Goal: Transaction & Acquisition: Obtain resource

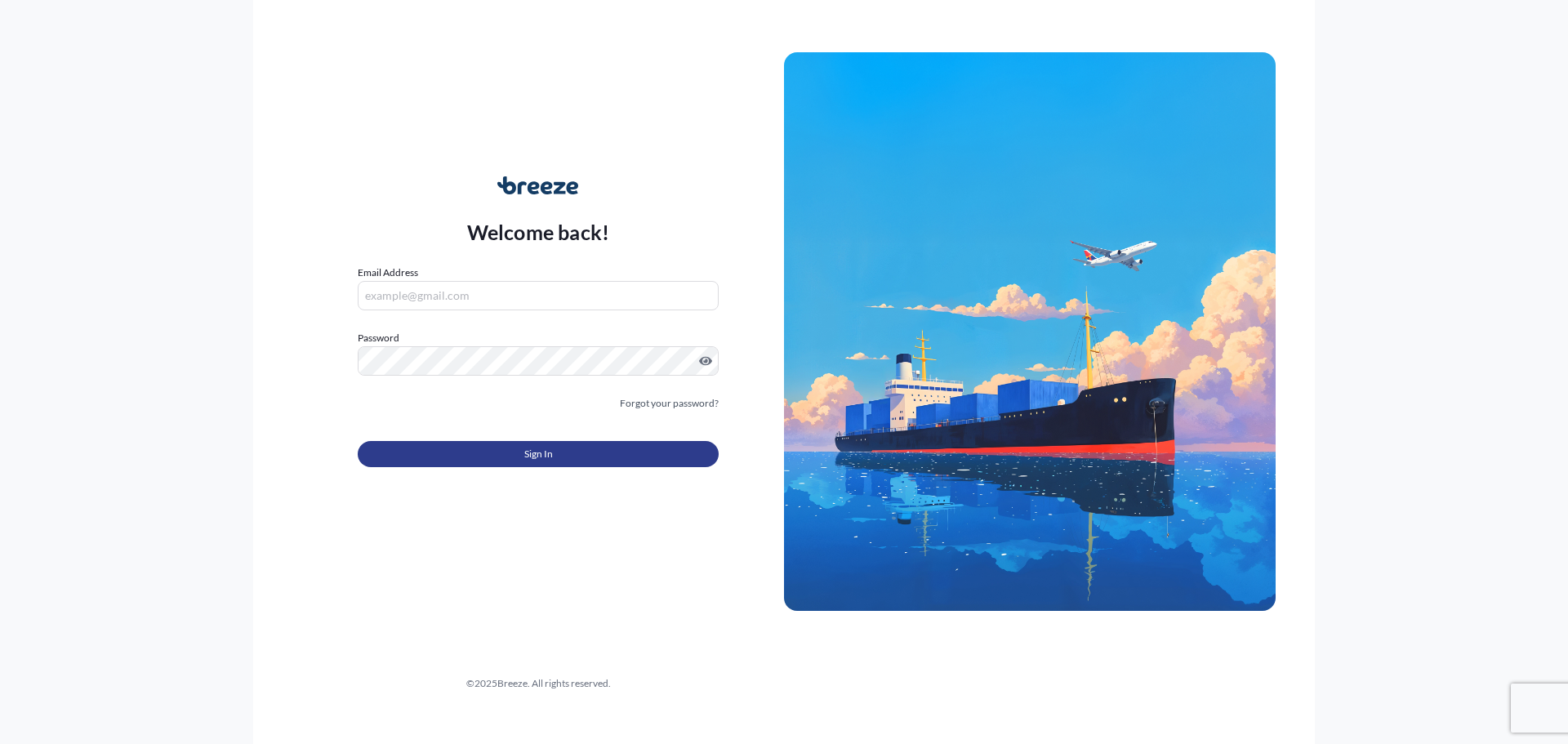
type input "[PERSON_NAME][EMAIL_ADDRESS][PERSON_NAME][DOMAIN_NAME]"
click at [496, 454] on button "Sign In" at bounding box center [538, 454] width 361 height 26
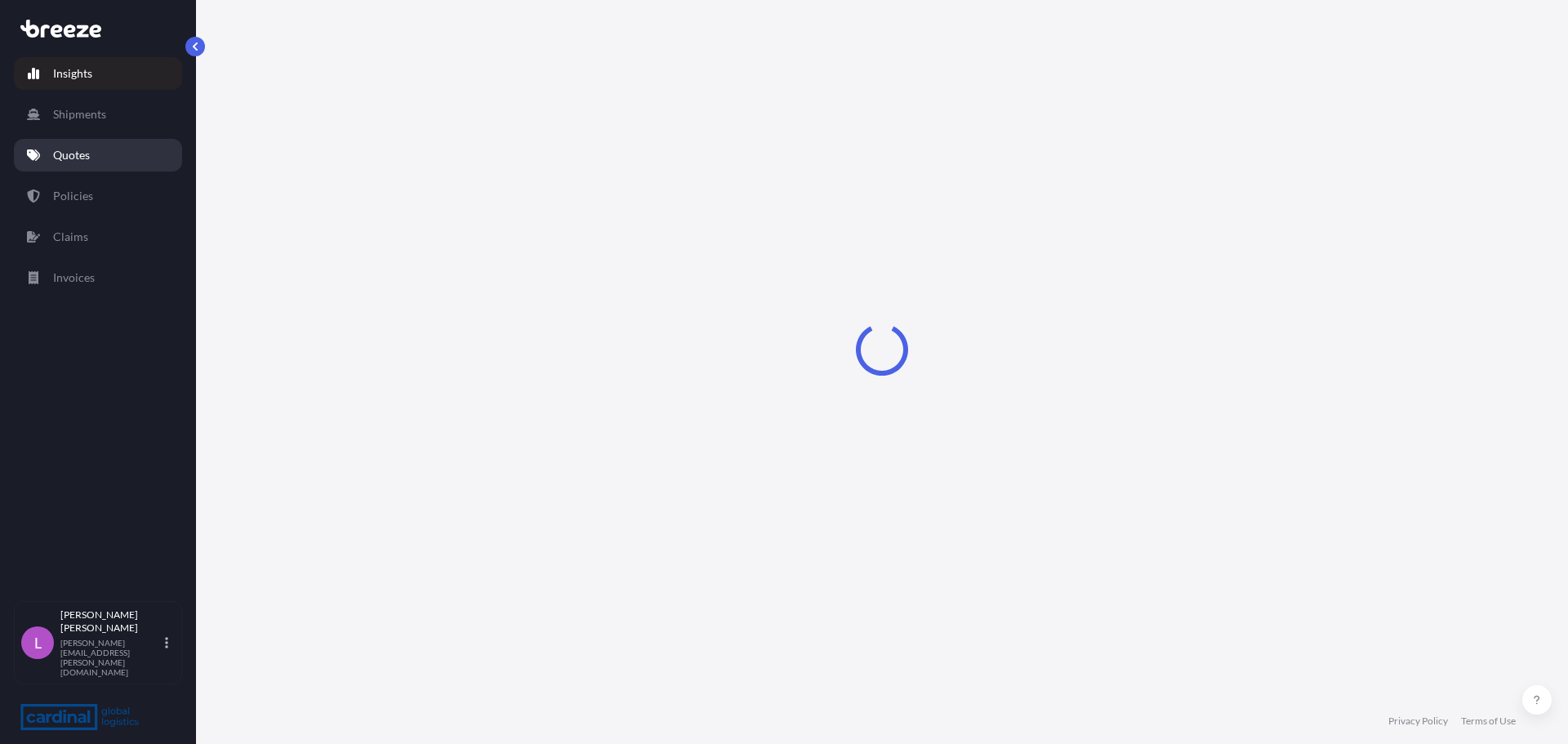
select select "2025"
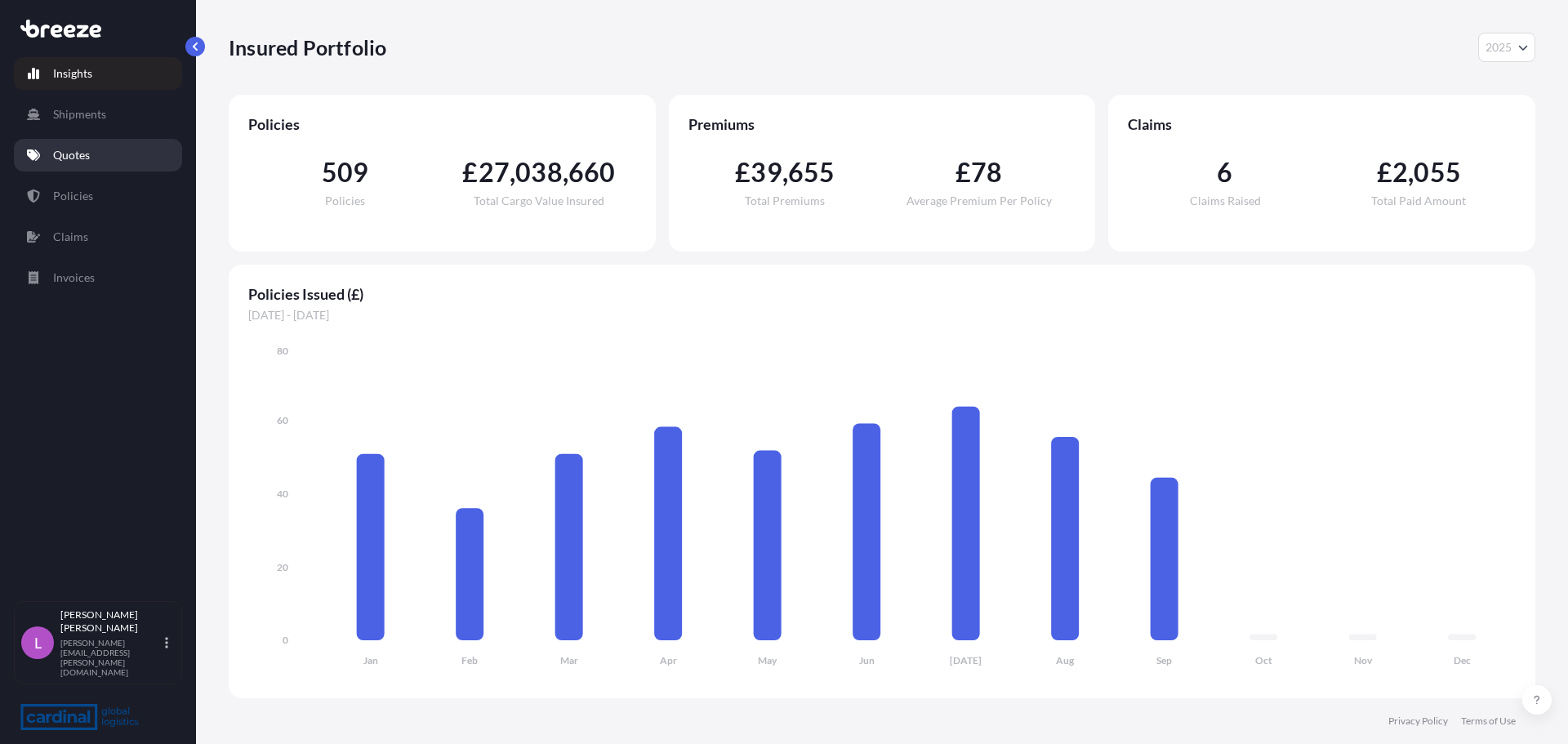
click at [62, 148] on p "Quotes" at bounding box center [71, 156] width 36 height 17
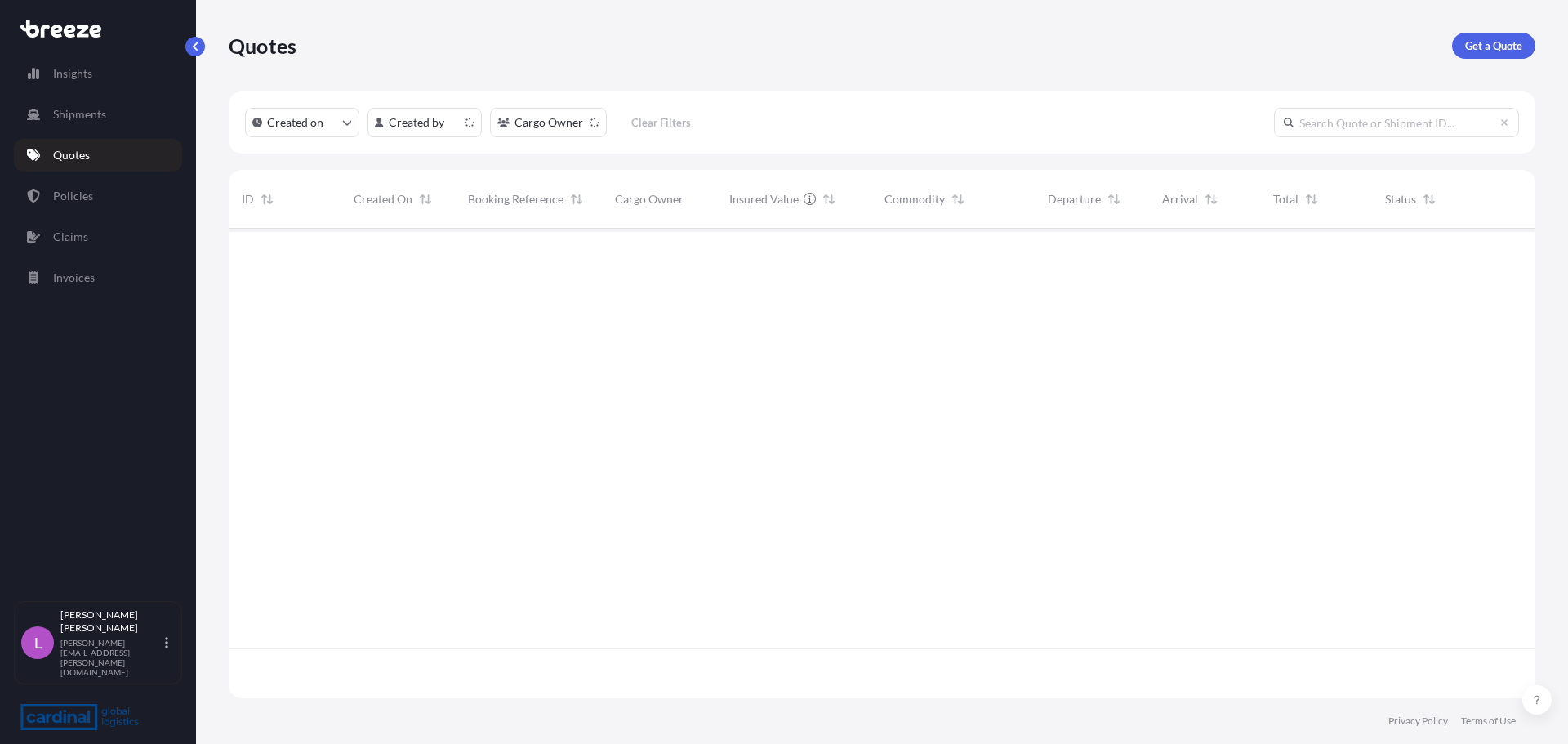
scroll to position [466, 1295]
click at [1497, 41] on p "Get a Quote" at bounding box center [1493, 46] width 57 height 17
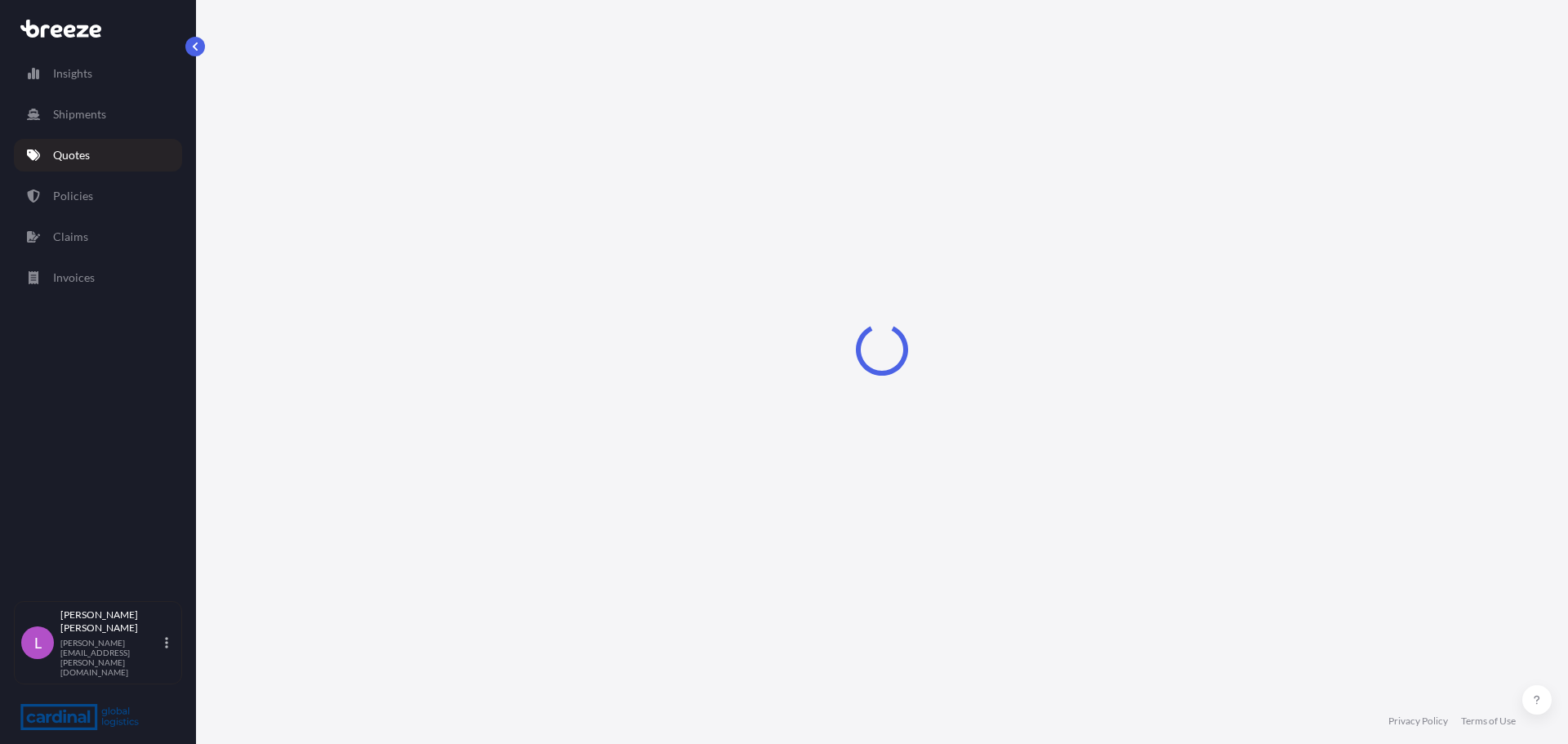
select select "Road"
select select "Sea"
select select "1"
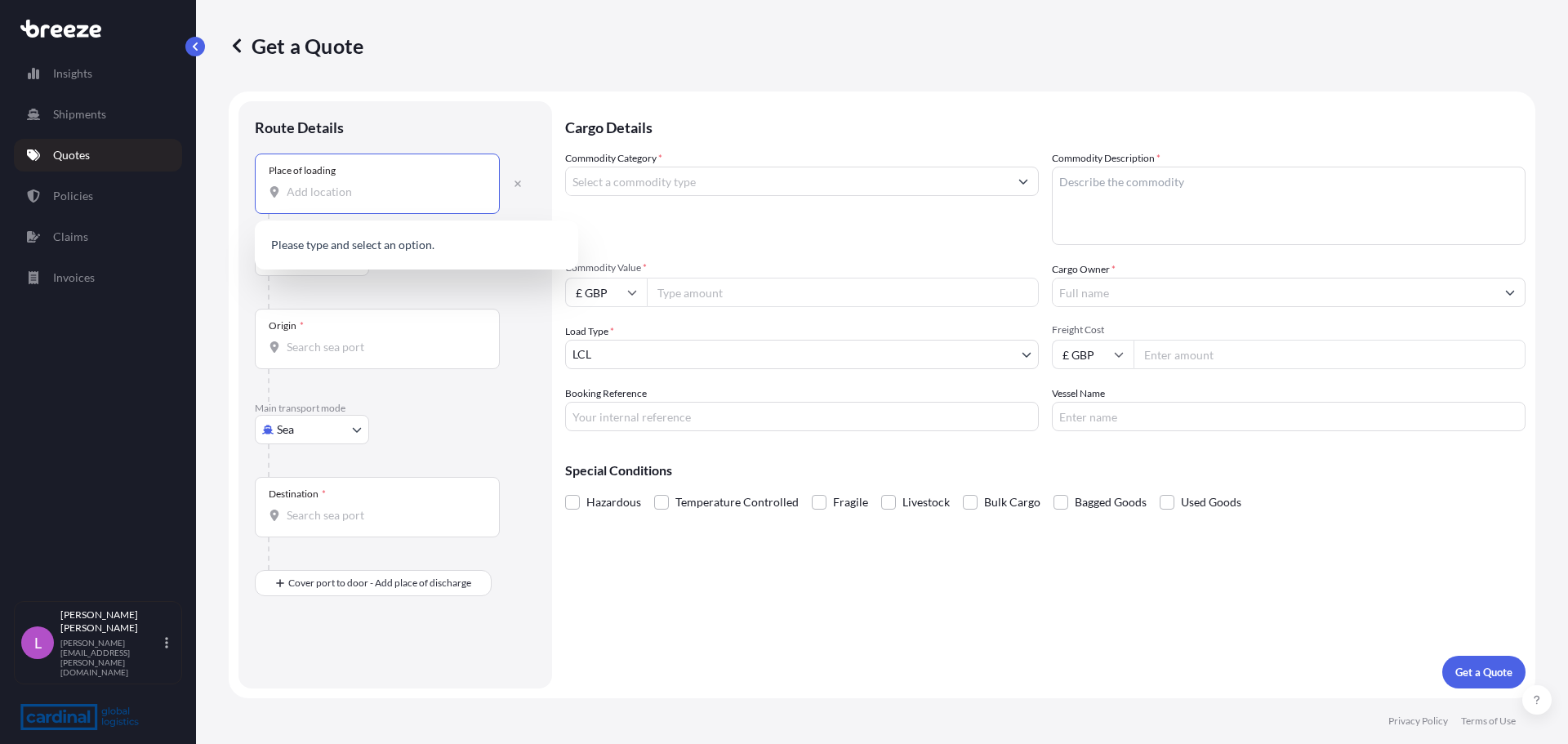
click at [299, 197] on input "Place of loading" at bounding box center [383, 192] width 193 height 17
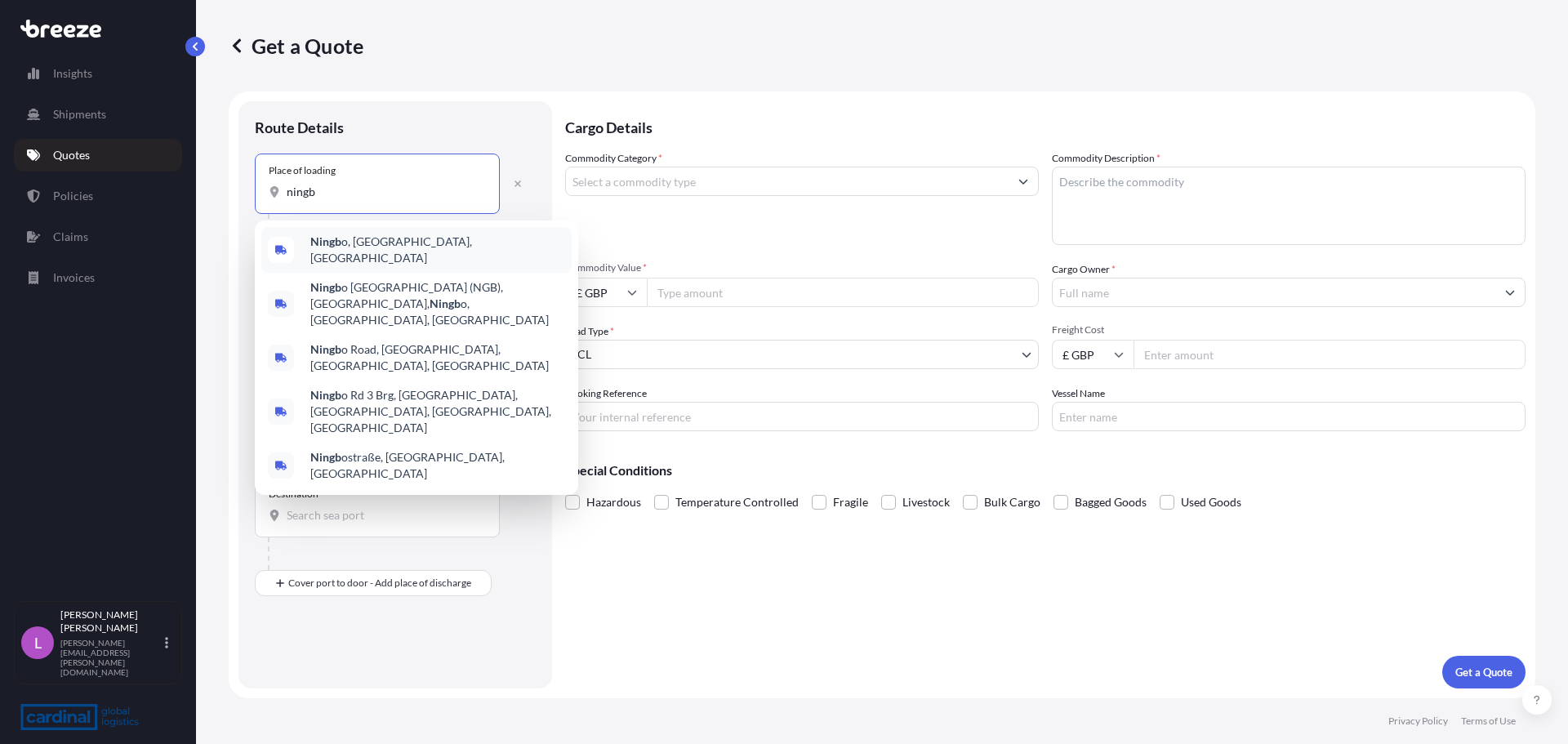
click at [335, 247] on b "Ningb" at bounding box center [325, 241] width 31 height 14
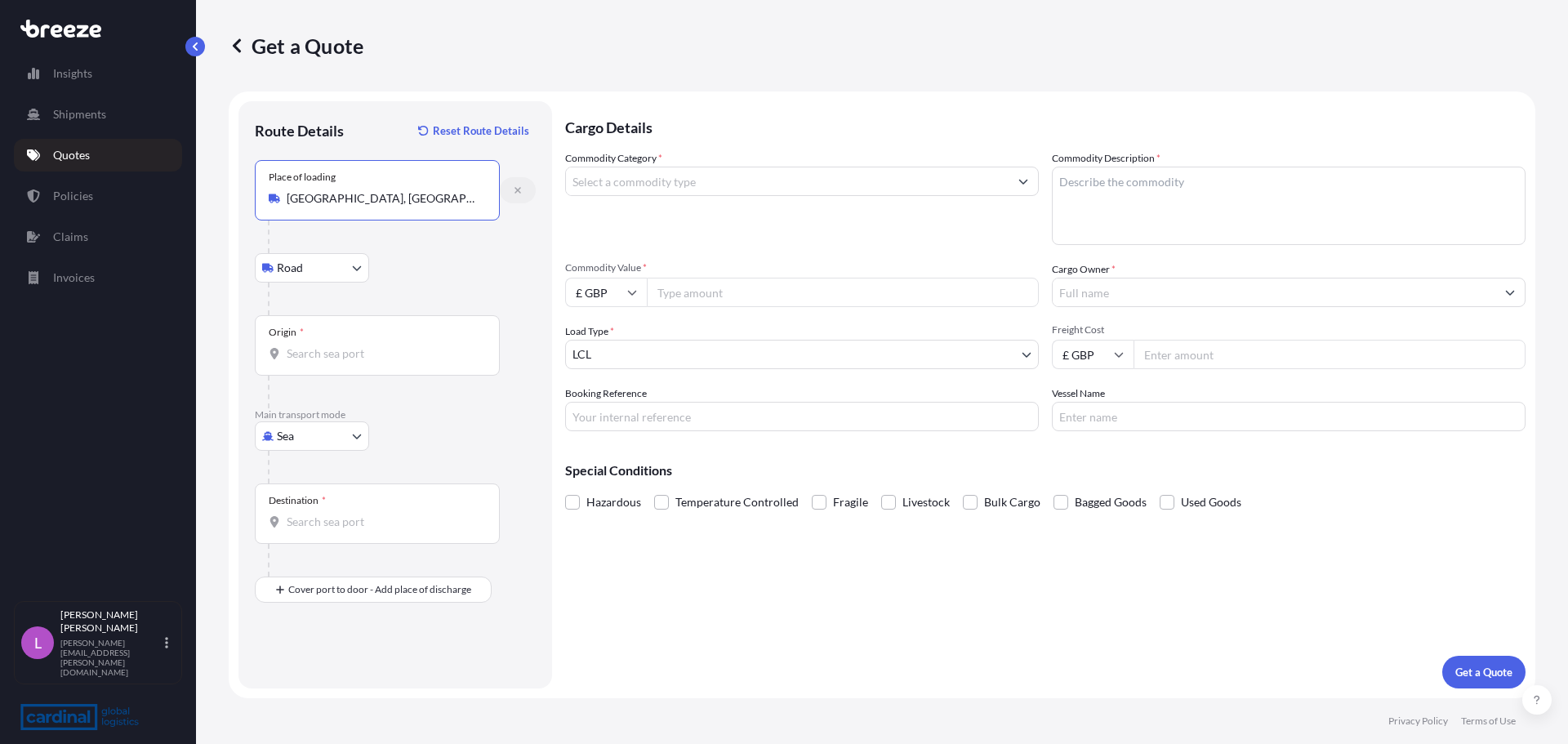
type input "[GEOGRAPHIC_DATA], [GEOGRAPHIC_DATA], [GEOGRAPHIC_DATA]"
click at [516, 190] on icon "button" at bounding box center [517, 190] width 10 height 10
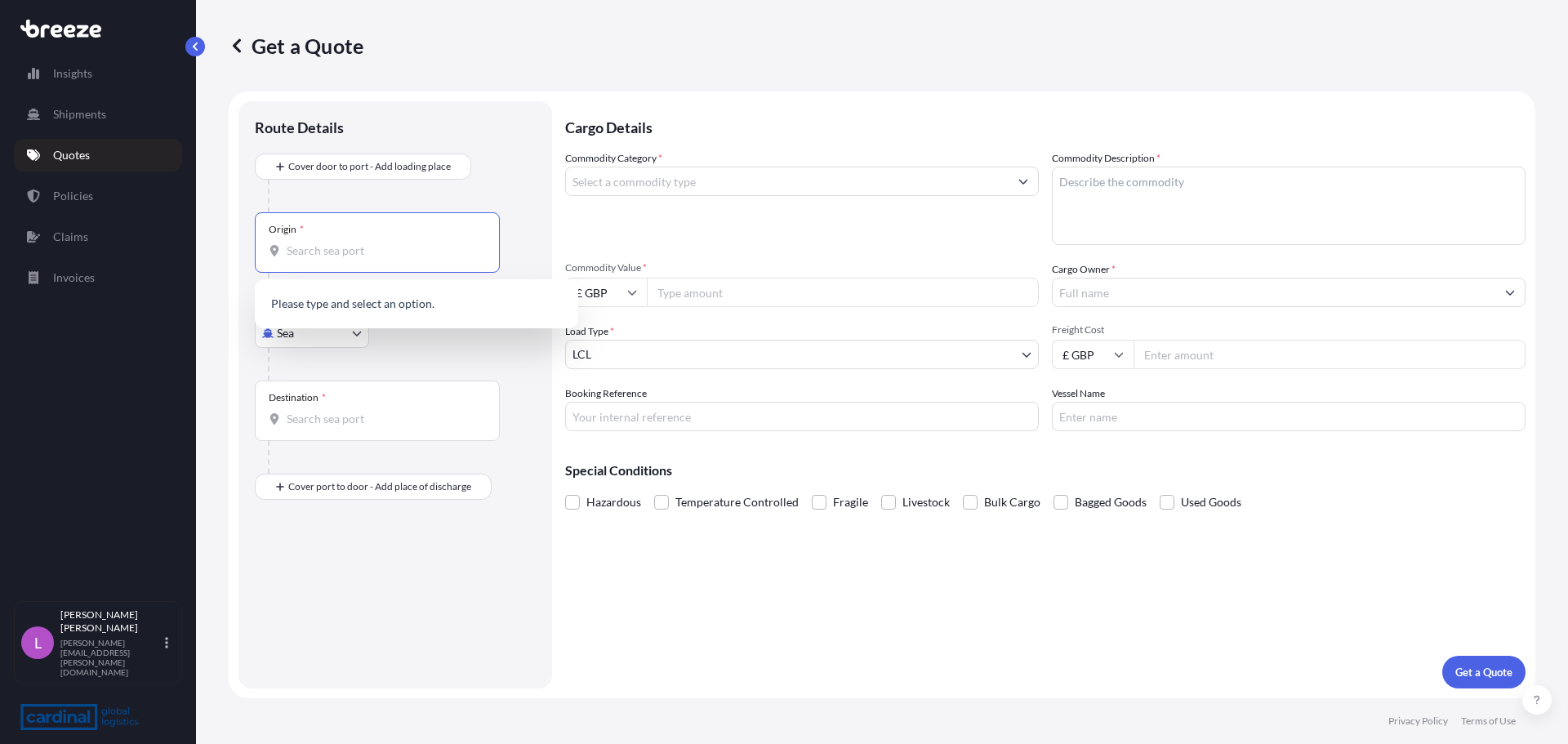
click at [313, 249] on input "Origin *" at bounding box center [383, 251] width 193 height 17
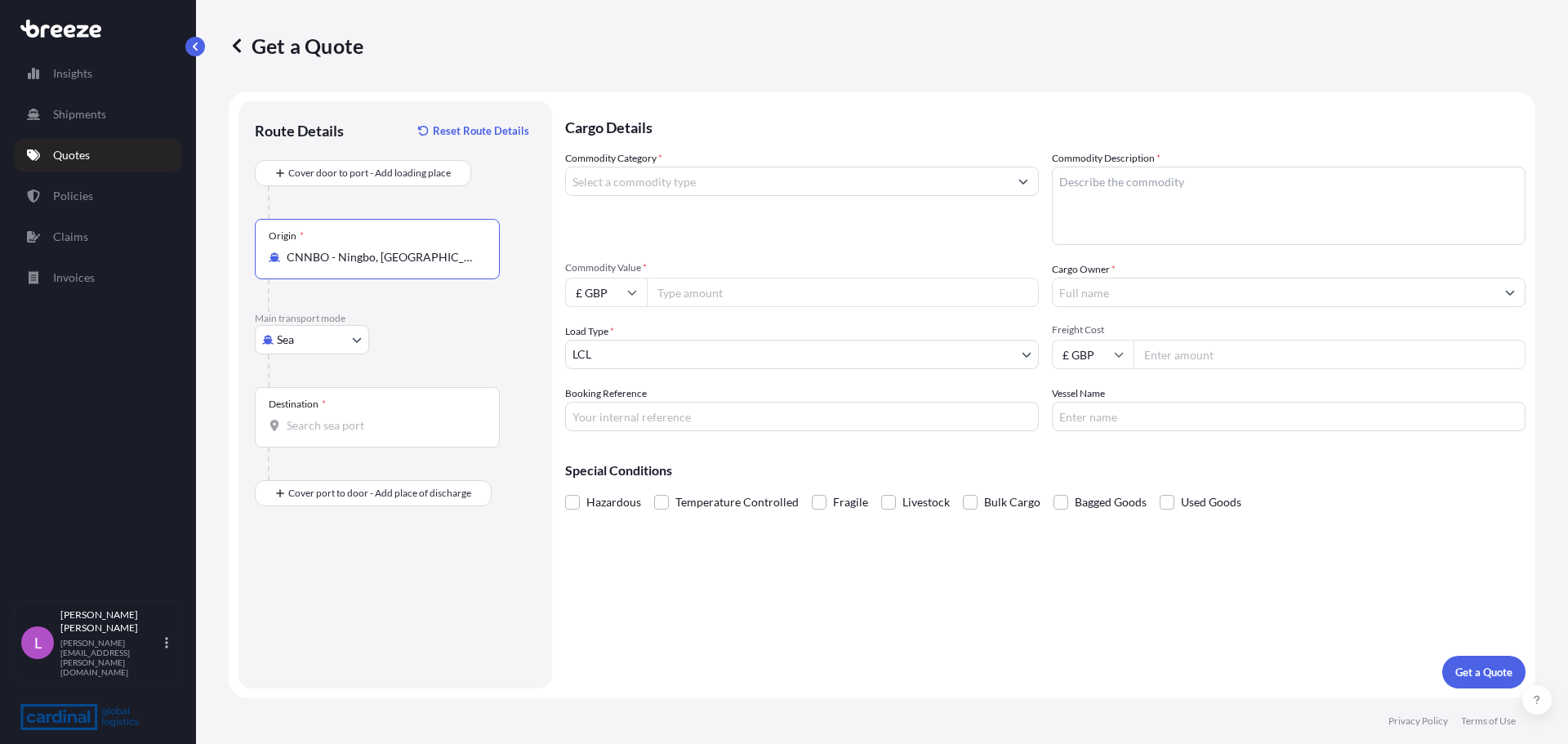
type input "CNNBO - Ningbo, [GEOGRAPHIC_DATA]"
click at [322, 429] on input "Destination *" at bounding box center [383, 426] width 193 height 17
type input "GBLGP - [GEOGRAPHIC_DATA], [GEOGRAPHIC_DATA]"
click at [321, 565] on div "Place of Discharge" at bounding box center [308, 559] width 78 height 13
click at [321, 572] on input "Place of Discharge" at bounding box center [383, 581] width 193 height 17
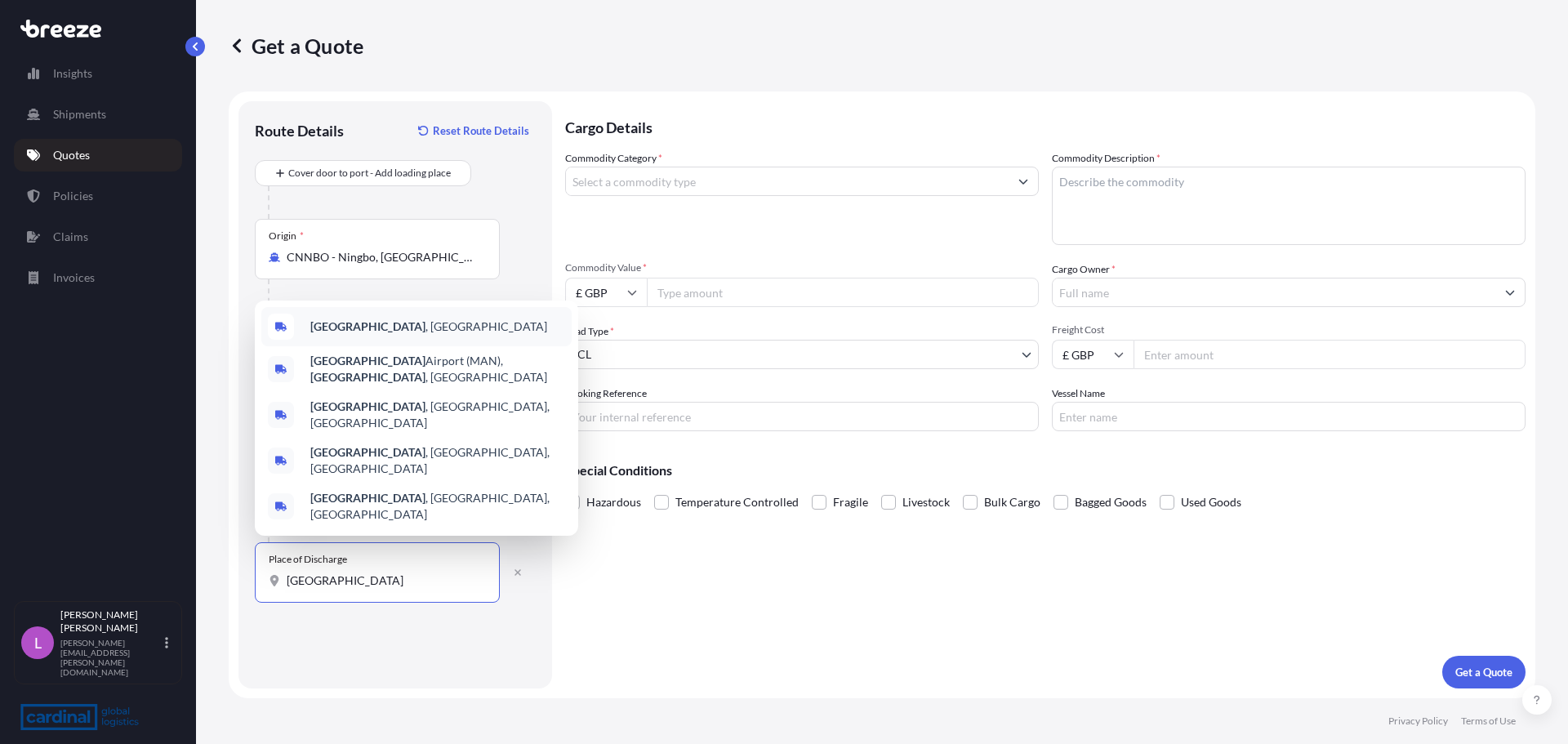
click at [327, 334] on b "[GEOGRAPHIC_DATA]" at bounding box center [368, 326] width 116 height 14
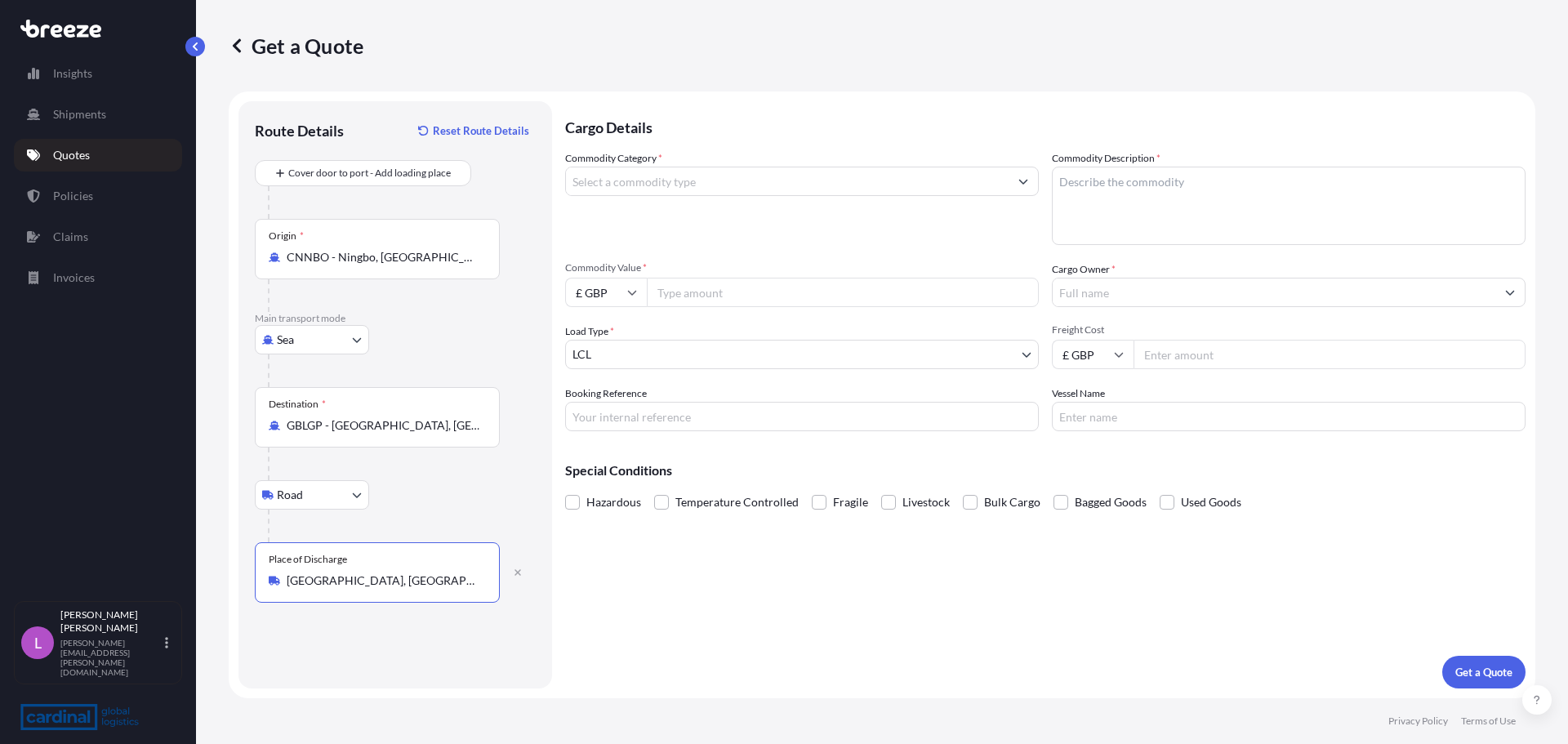
type input "[GEOGRAPHIC_DATA], [GEOGRAPHIC_DATA]"
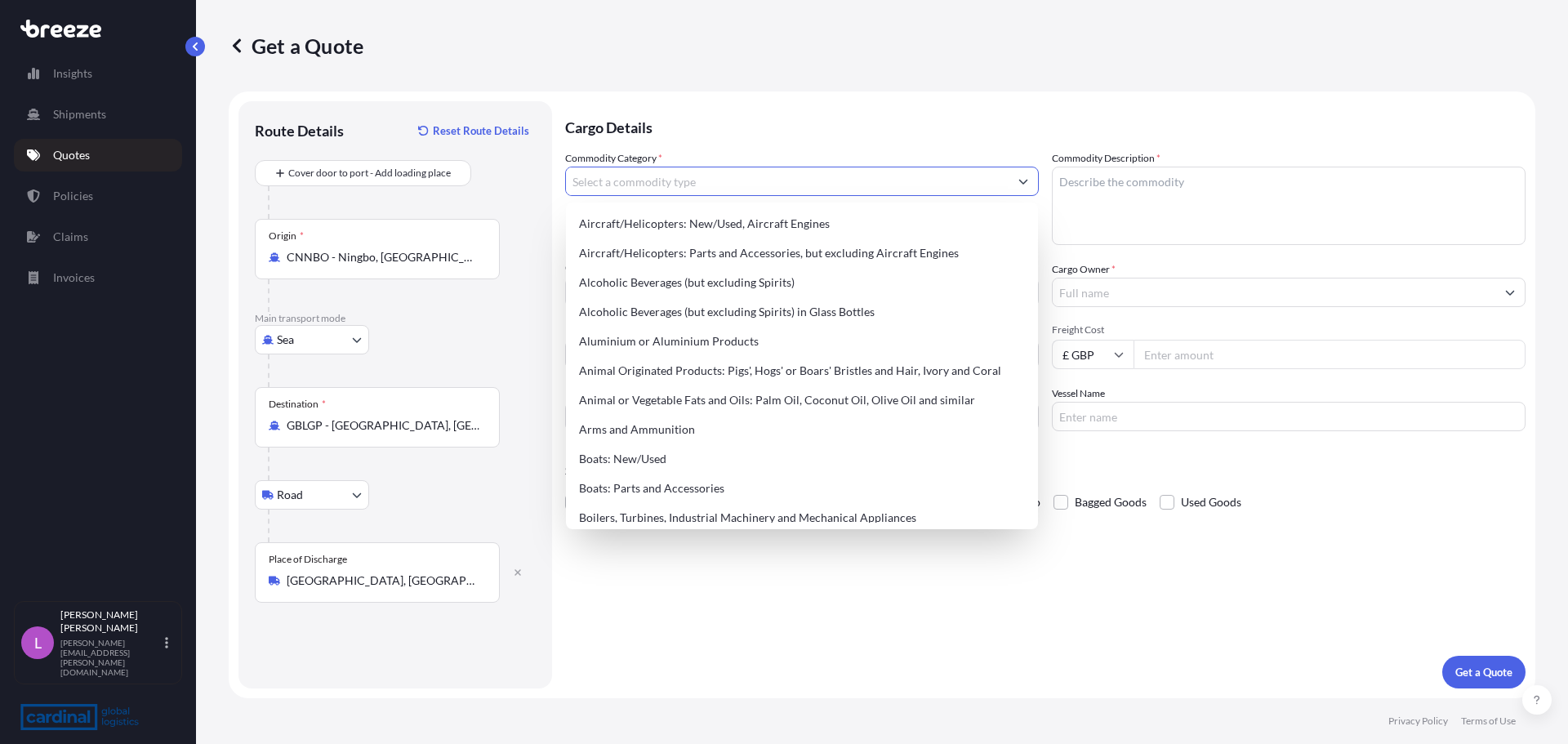
click at [616, 183] on input "Commodity Category *" at bounding box center [787, 182] width 443 height 30
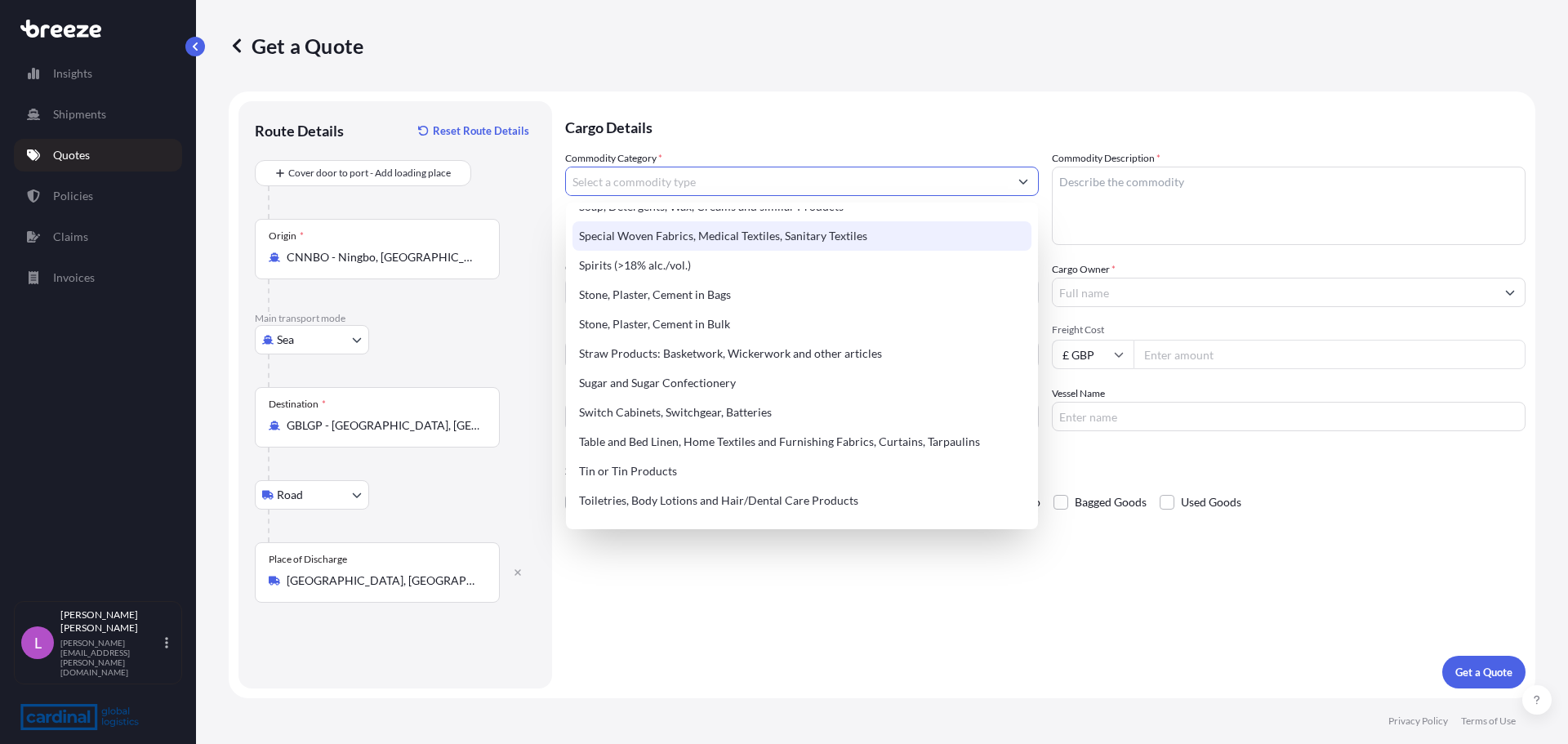
scroll to position [3431, 0]
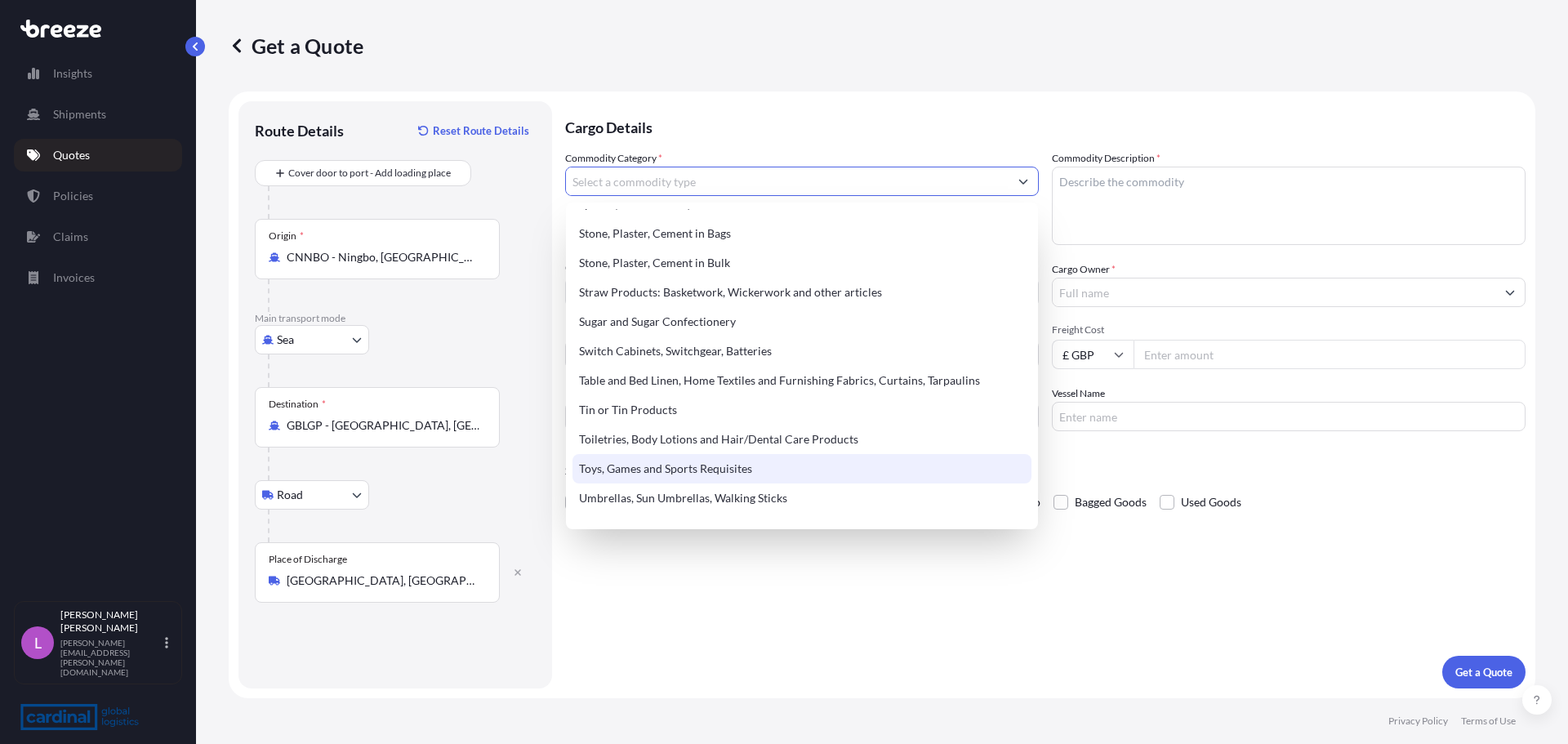
click at [644, 471] on div "Toys, Games and Sports Requisites" at bounding box center [802, 469] width 459 height 30
type input "Toys, Games and Sports Requisites"
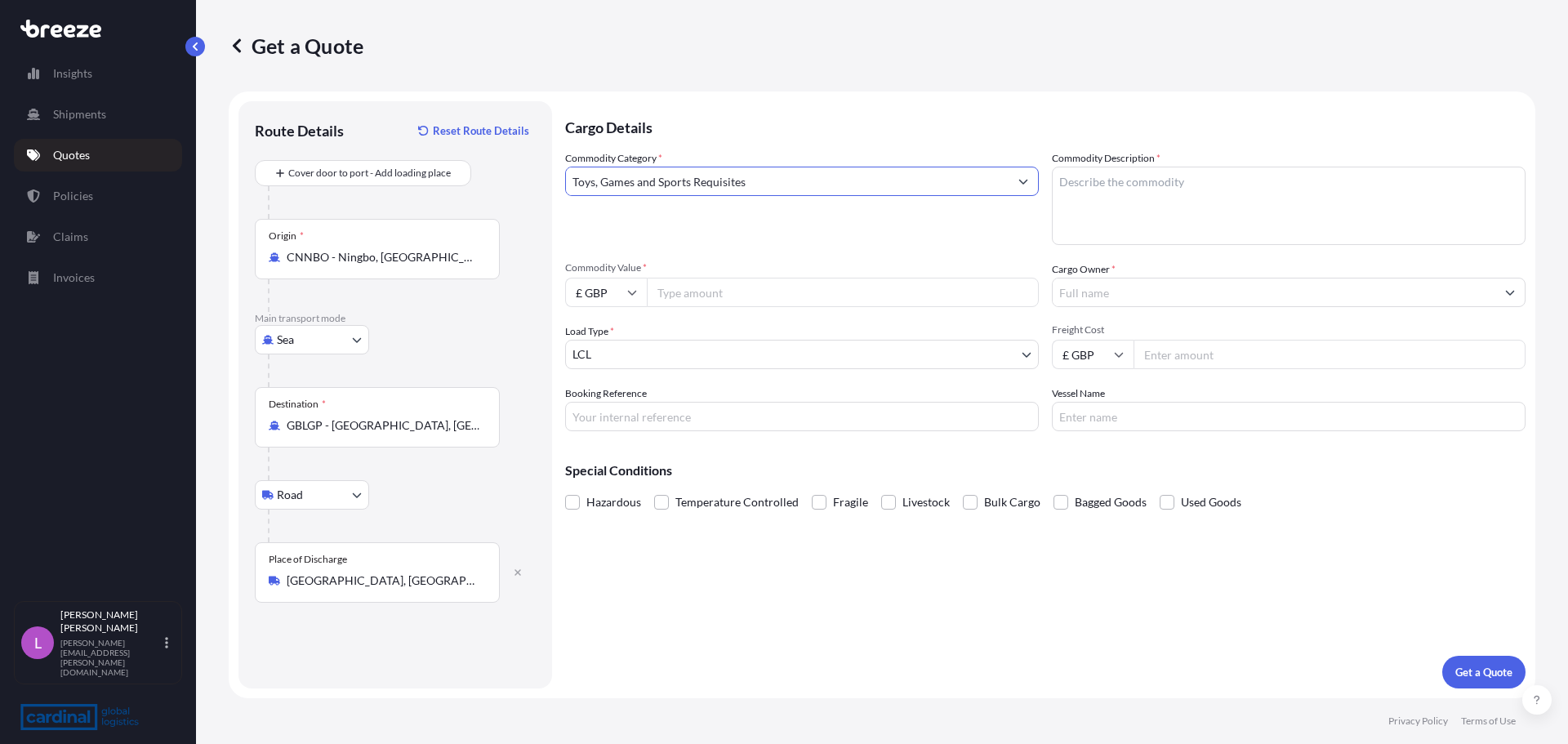
click at [1089, 182] on textarea "Commodity Description *" at bounding box center [1289, 206] width 474 height 78
type textarea "Netball Posts"
click at [608, 294] on input "£ GBP" at bounding box center [606, 293] width 82 height 30
click at [606, 401] on div "$ USD" at bounding box center [606, 406] width 69 height 31
type input "$ USD"
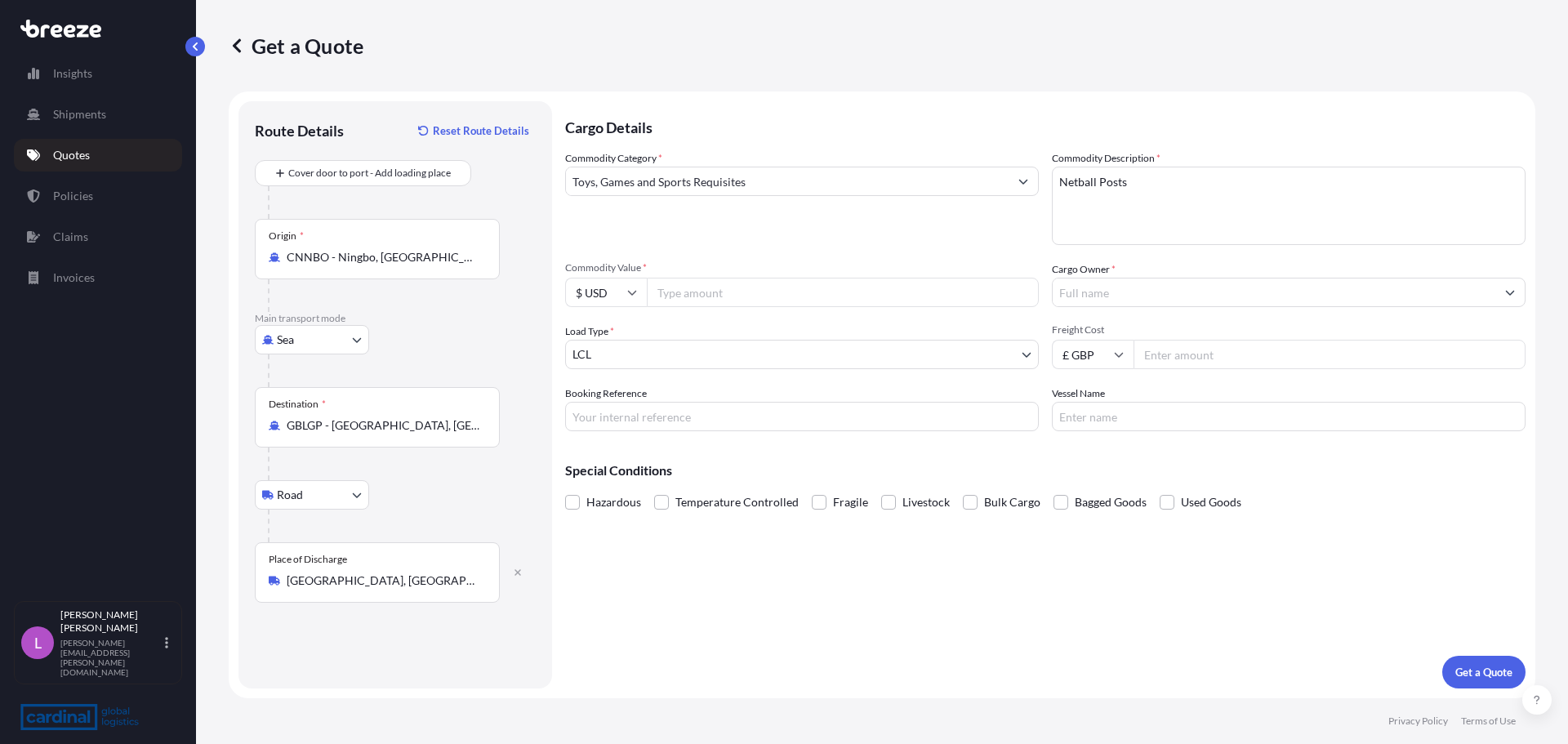
click at [694, 285] on input "Commodity Value *" at bounding box center [843, 293] width 392 height 30
type input "41219.00"
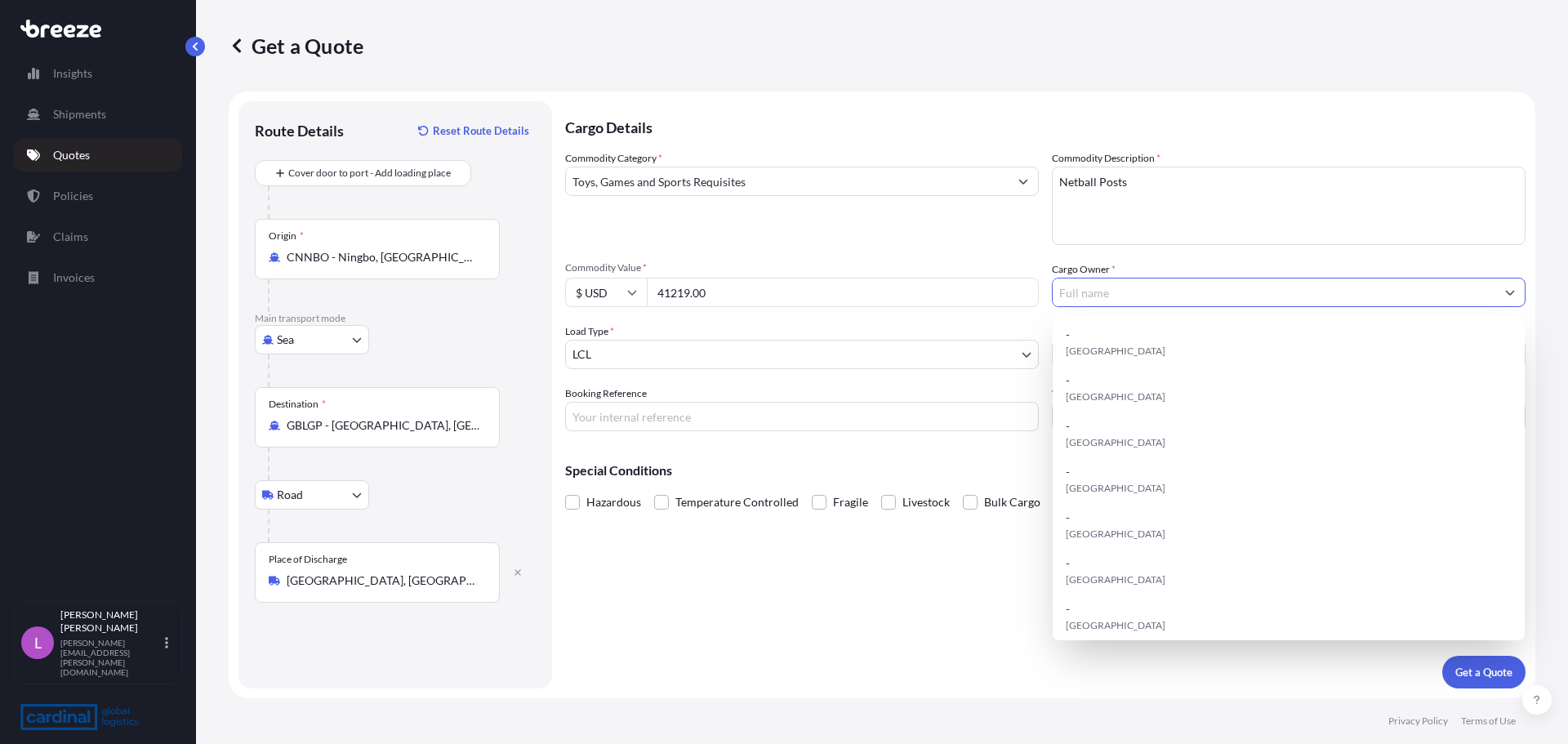
click at [1122, 291] on input "Cargo Owner *" at bounding box center [1274, 293] width 443 height 30
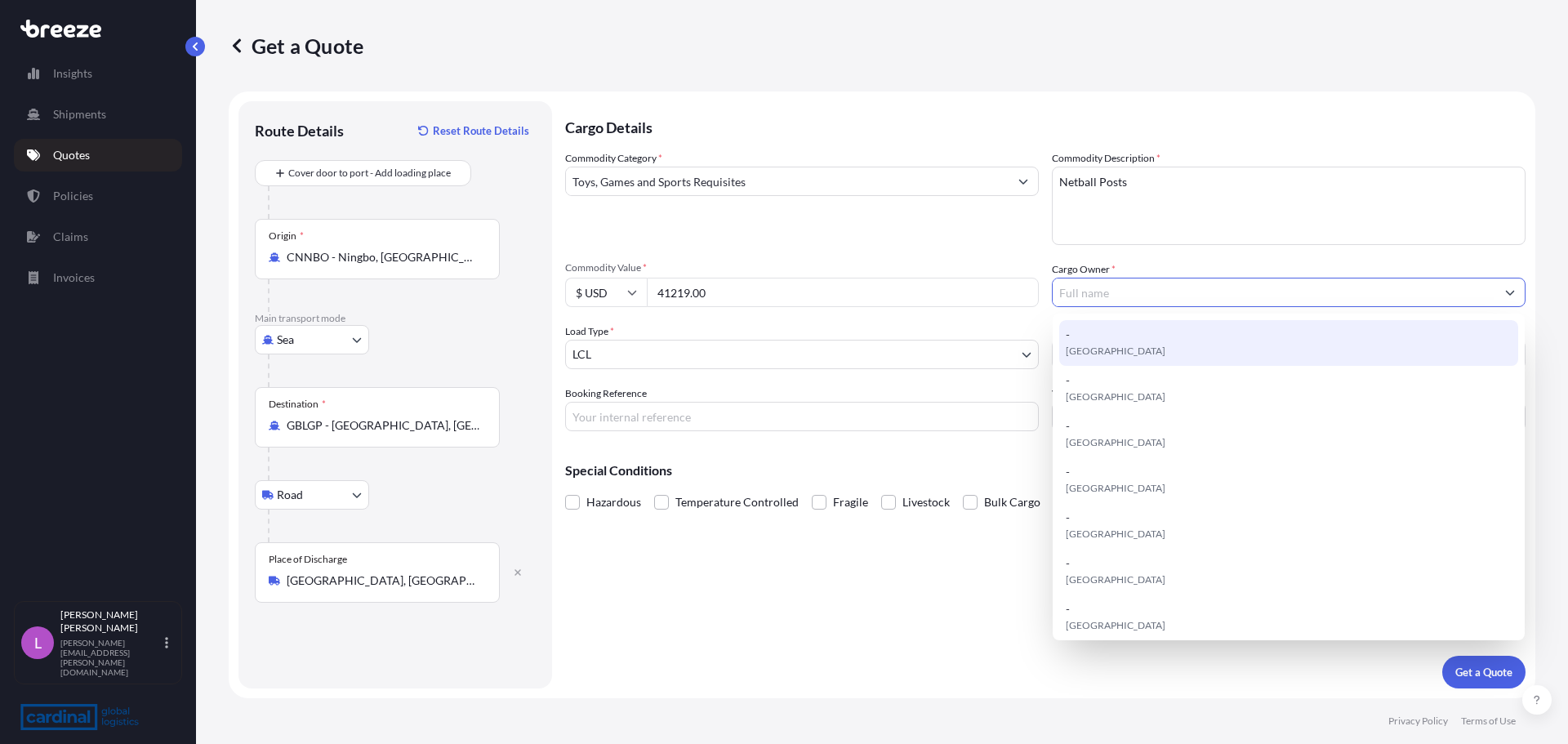
click at [1108, 353] on span "[GEOGRAPHIC_DATA]" at bounding box center [1116, 351] width 100 height 17
type input "-"
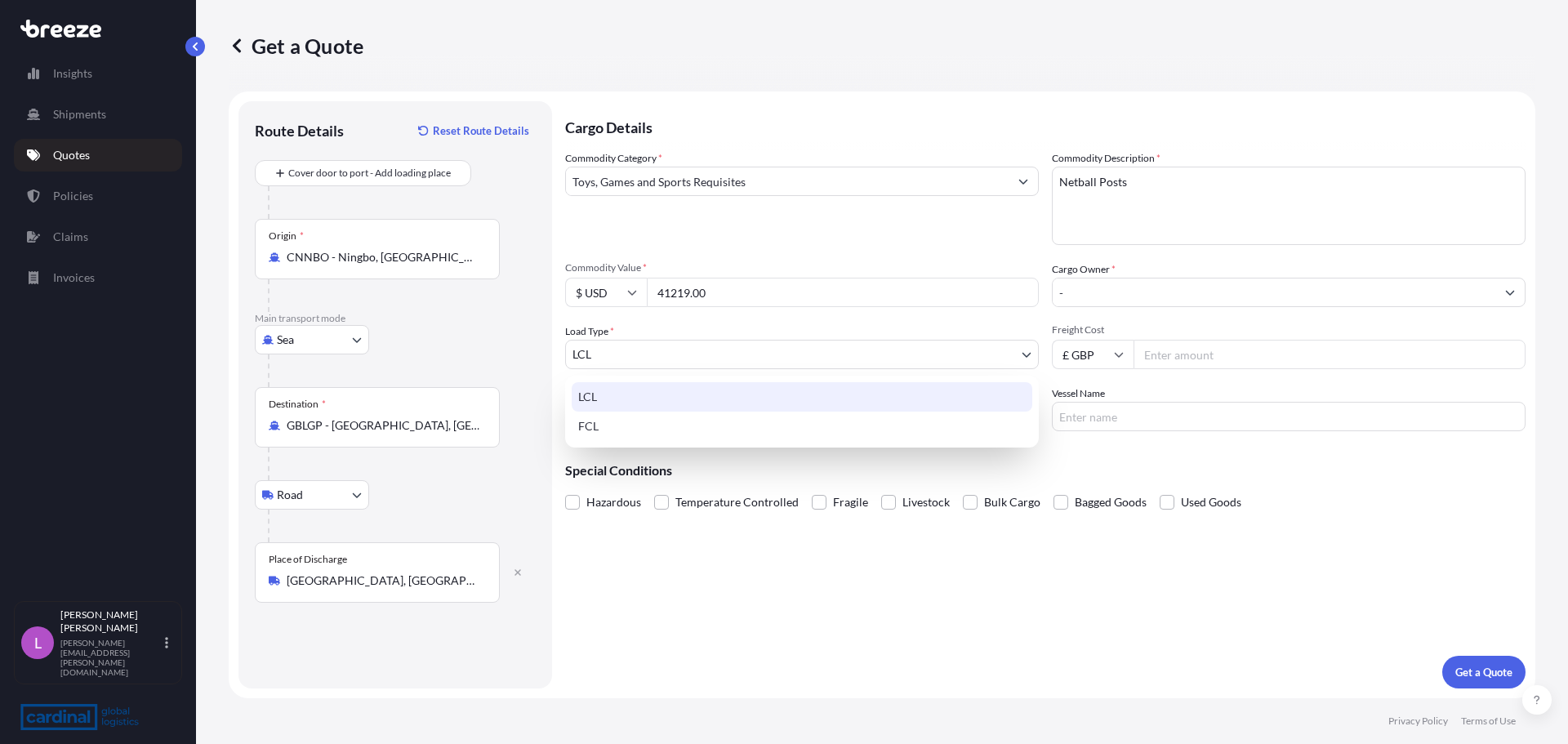
click at [660, 353] on body "15 options available. Insights Shipments Quotes Policies Claims Invoices L [PER…" at bounding box center [784, 372] width 1568 height 744
click at [604, 433] on div "FCL" at bounding box center [802, 427] width 461 height 30
select select "2"
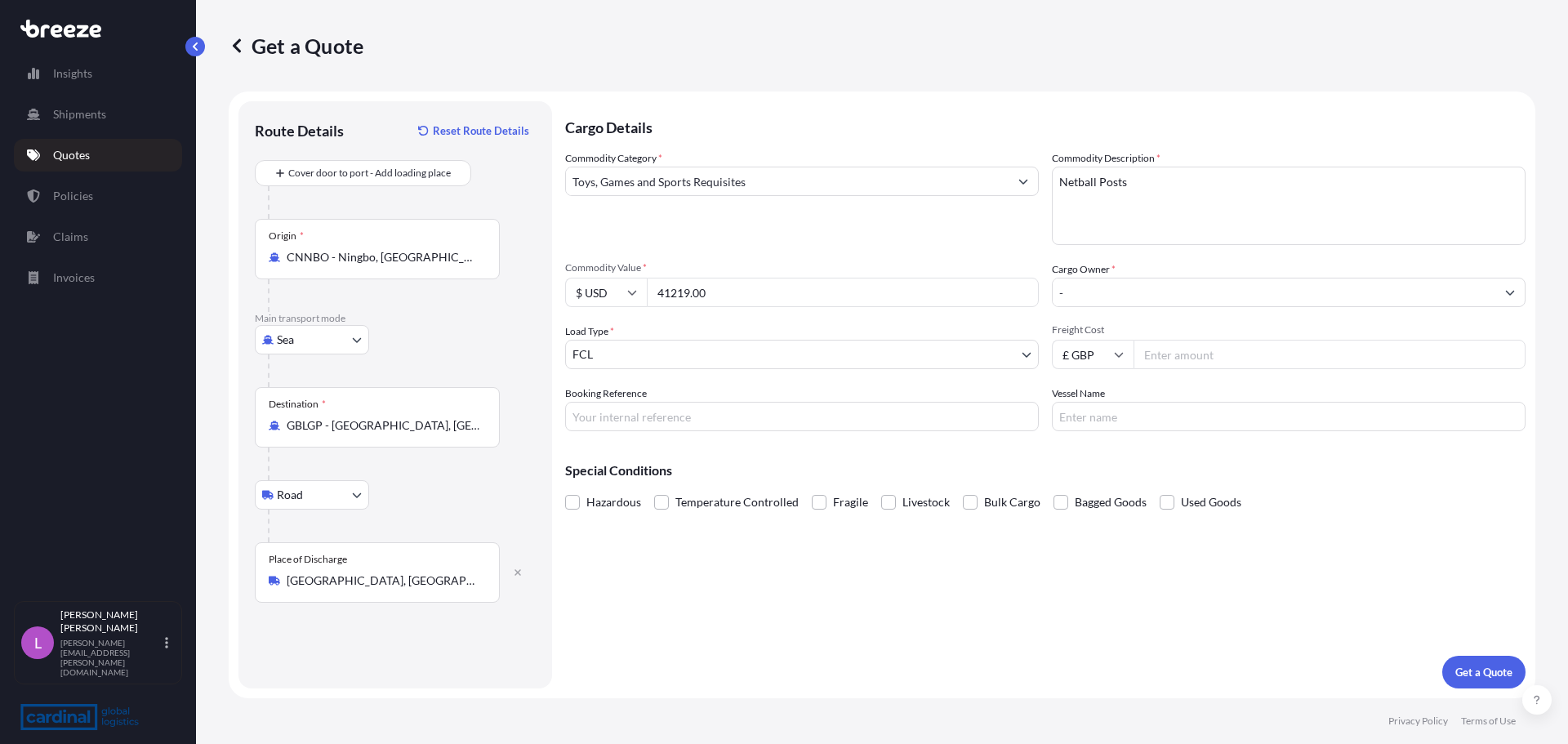
drag, startPoint x: 705, startPoint y: 298, endPoint x: 619, endPoint y: 277, distance: 88.5
click at [619, 277] on div "Commodity Value * $ USD 41219.00" at bounding box center [802, 283] width 474 height 46
type input "45341.00"
click at [1166, 356] on input "Freight Cost" at bounding box center [1329, 355] width 392 height 30
click at [1216, 355] on input "Freight Cost" at bounding box center [1329, 355] width 392 height 30
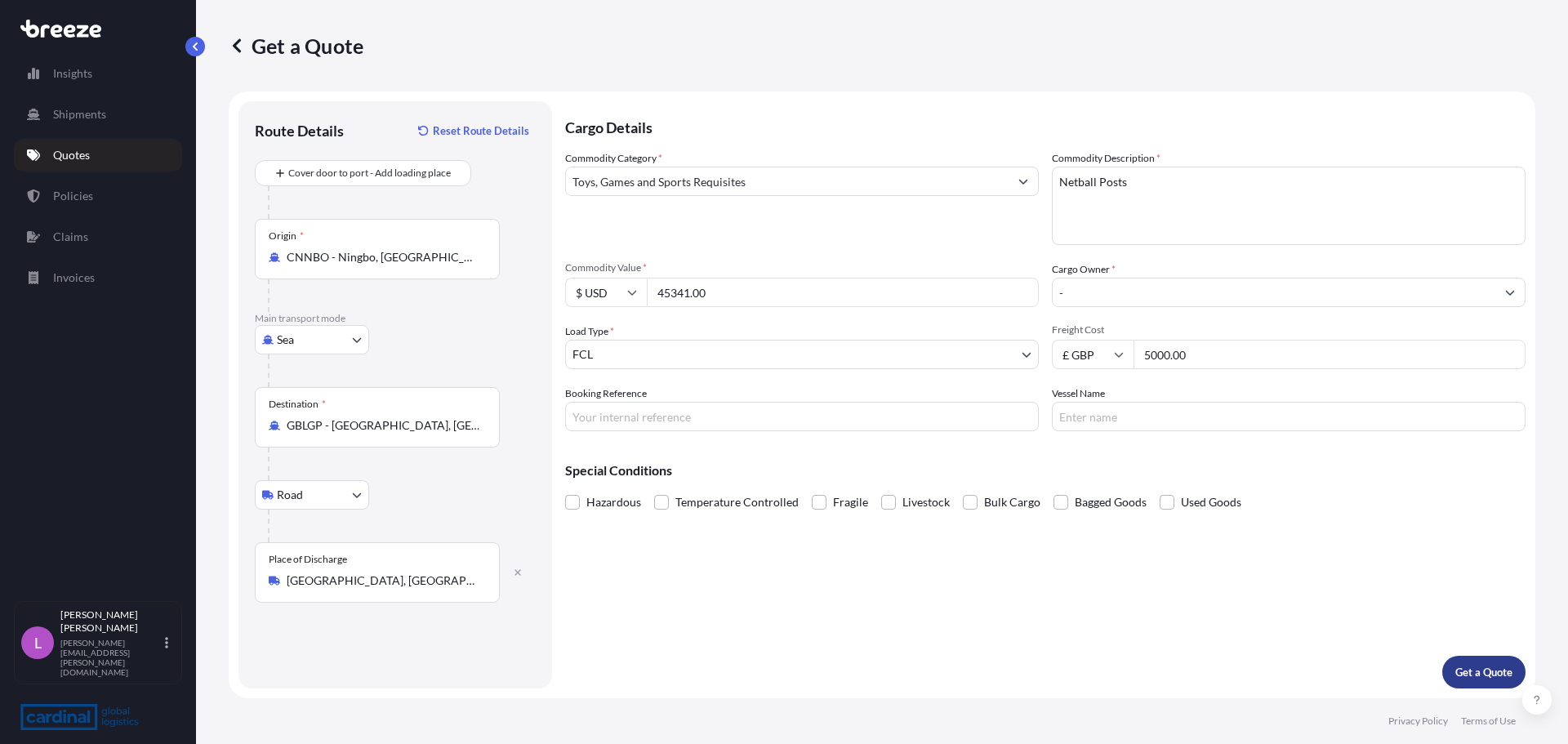
type input "5000.00"
click at [1473, 668] on p "Get a Quote" at bounding box center [1484, 672] width 57 height 17
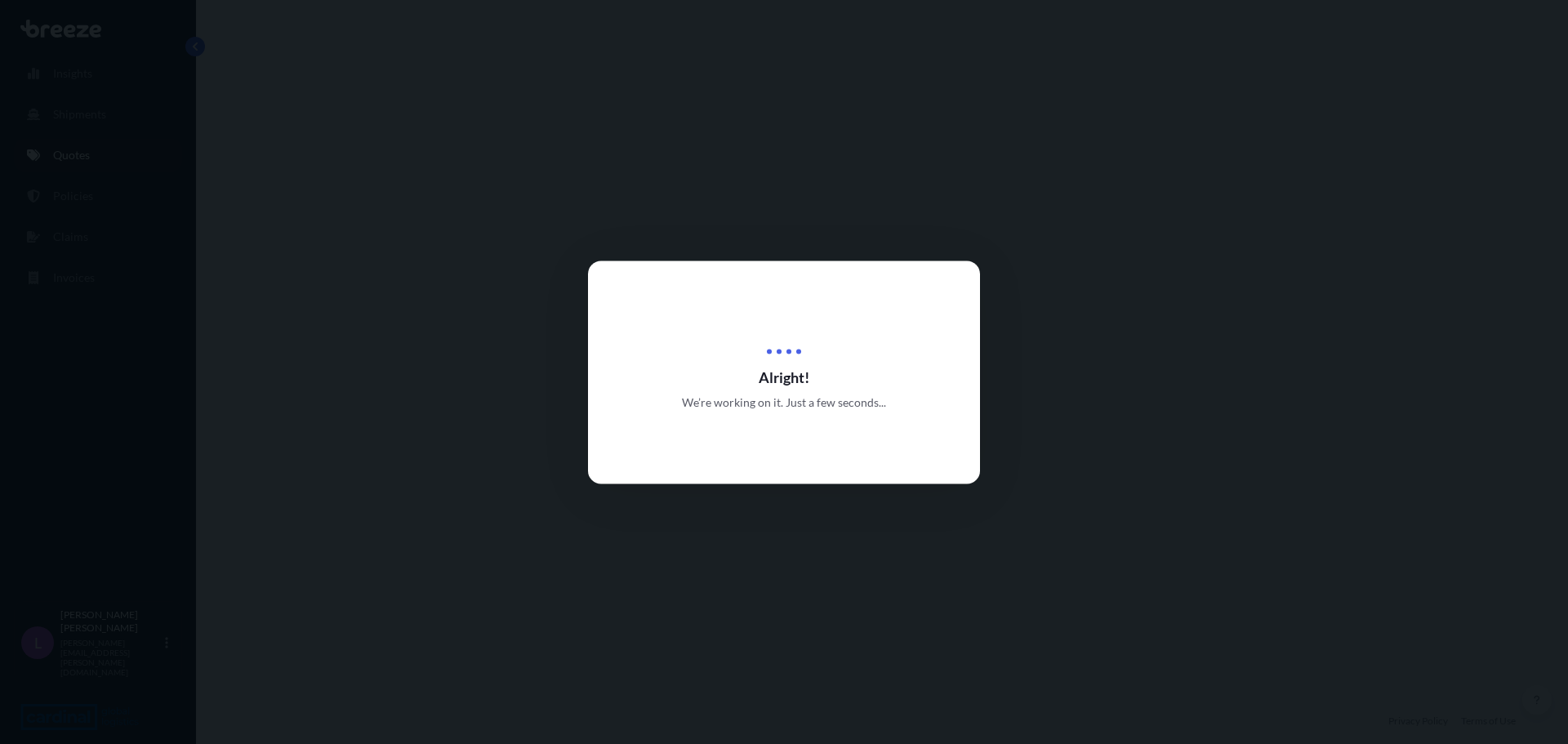
select select "Sea"
select select "Road"
select select "2"
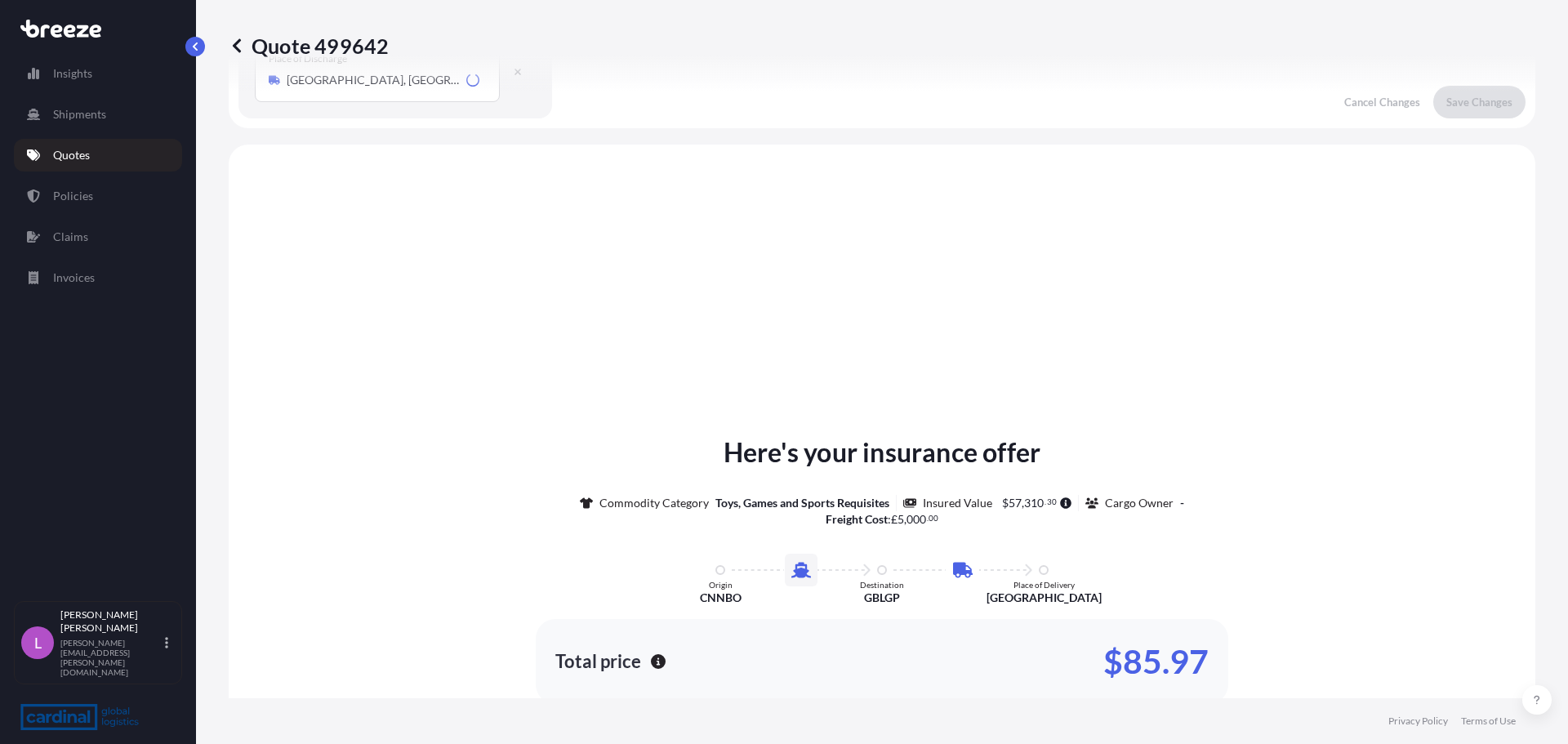
scroll to position [558, 0]
